Goal: Find specific page/section: Find specific page/section

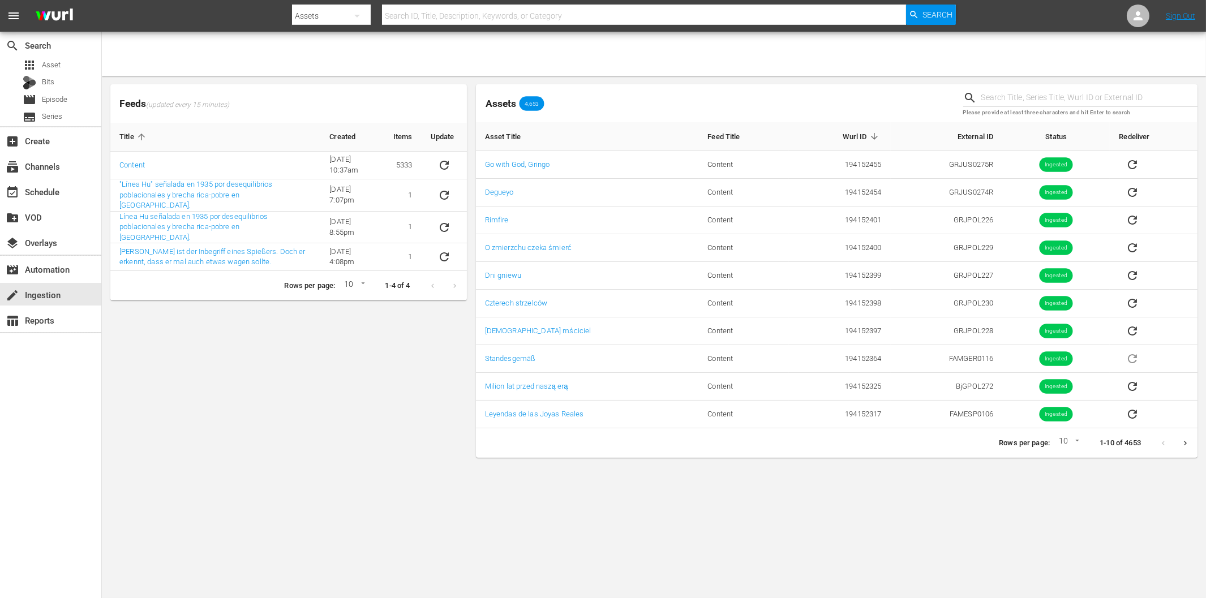
click at [235, 351] on div "Feeds (updated every 15 minutes) Title Created Items Update Content 6/8/22 @ 10…" at bounding box center [289, 271] width 366 height 383
